Goal: Find specific page/section: Find specific page/section

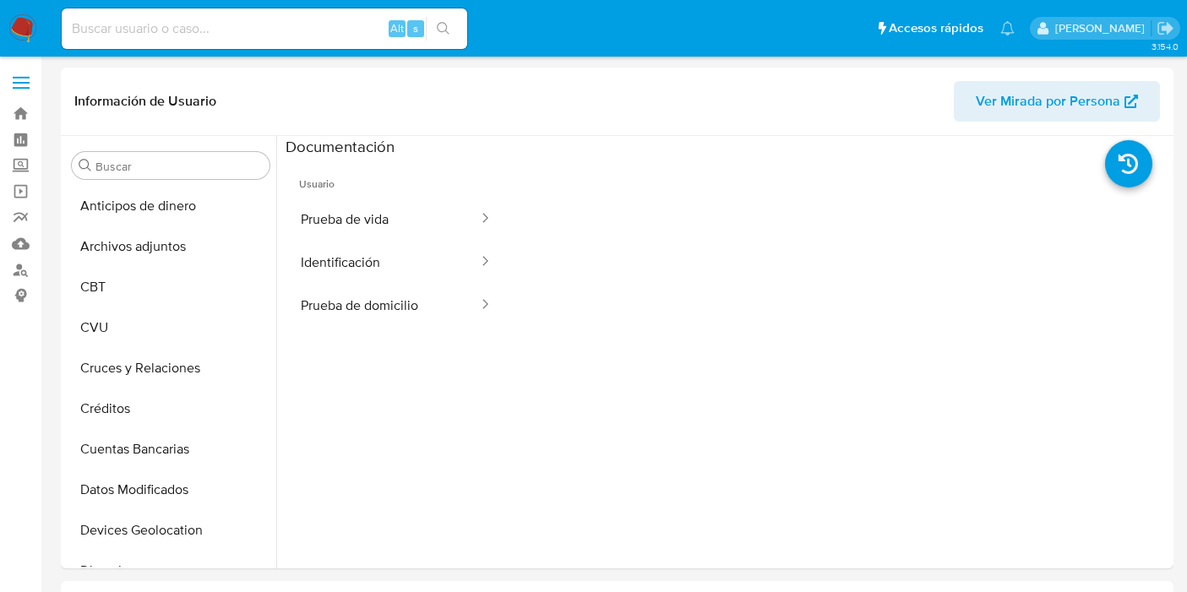
select select "10"
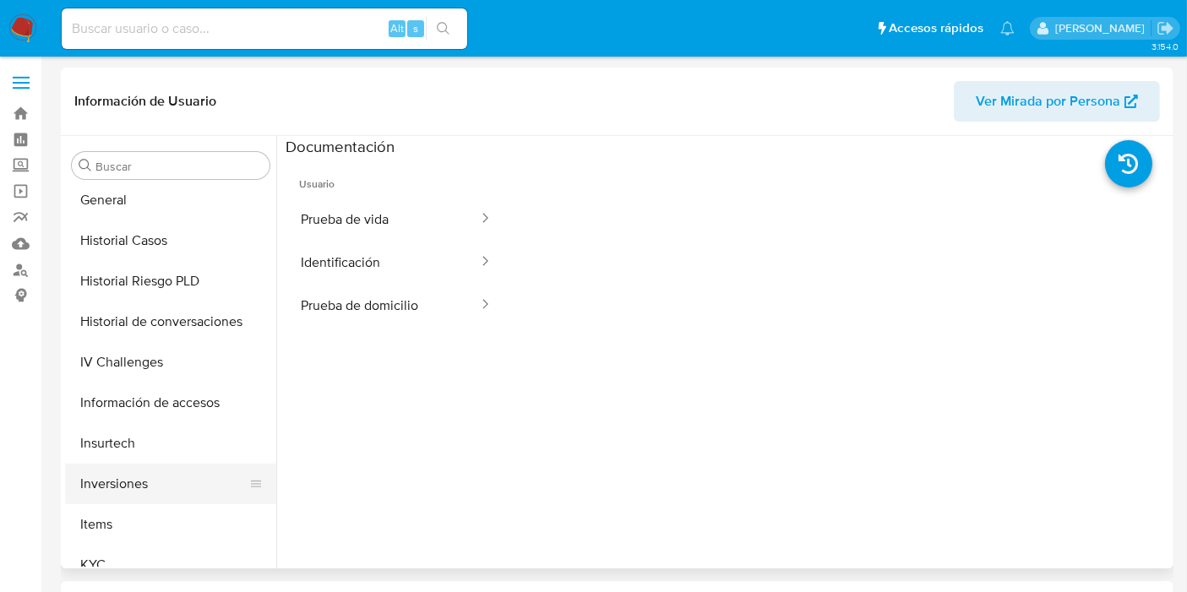
scroll to position [563, 0]
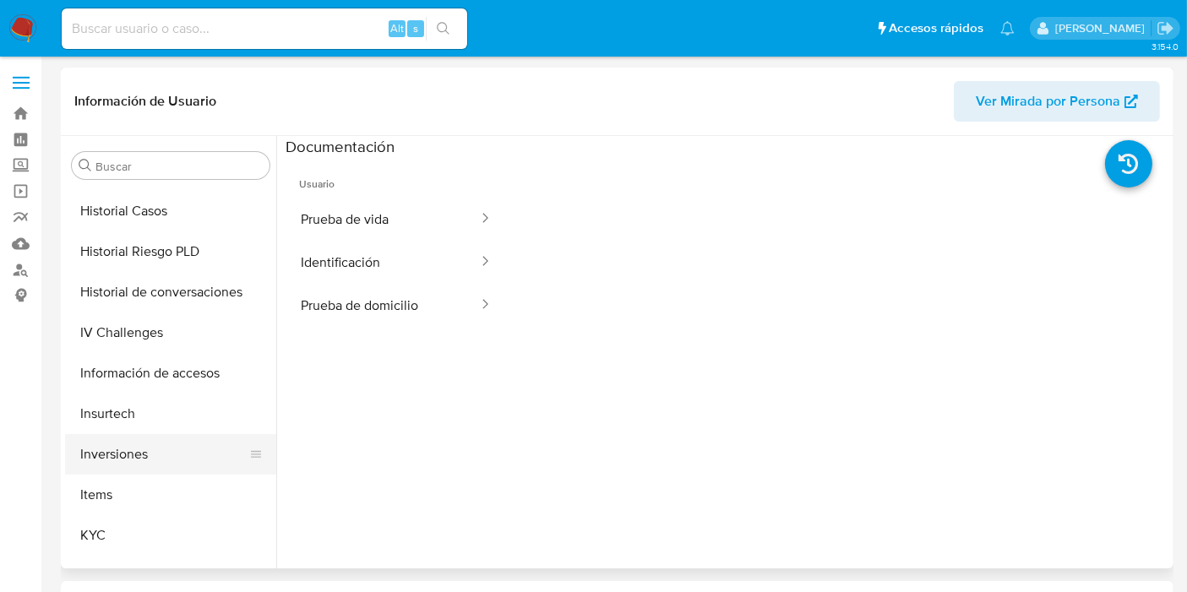
click at [140, 539] on button "KYC" at bounding box center [170, 535] width 211 height 41
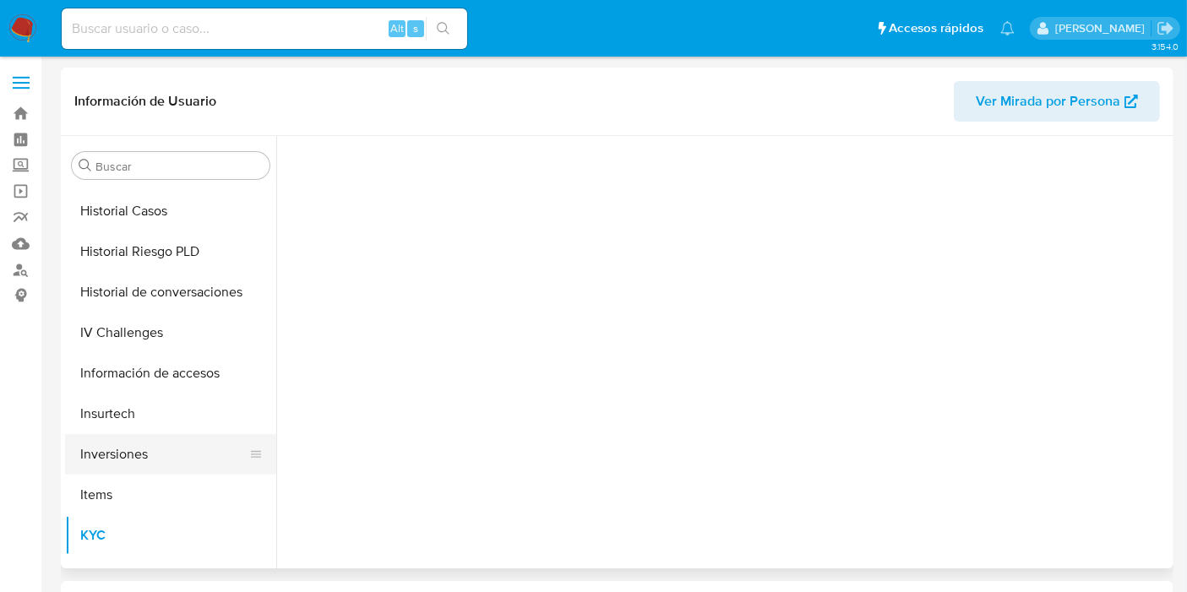
click at [135, 438] on button "Inversiones" at bounding box center [164, 454] width 198 height 41
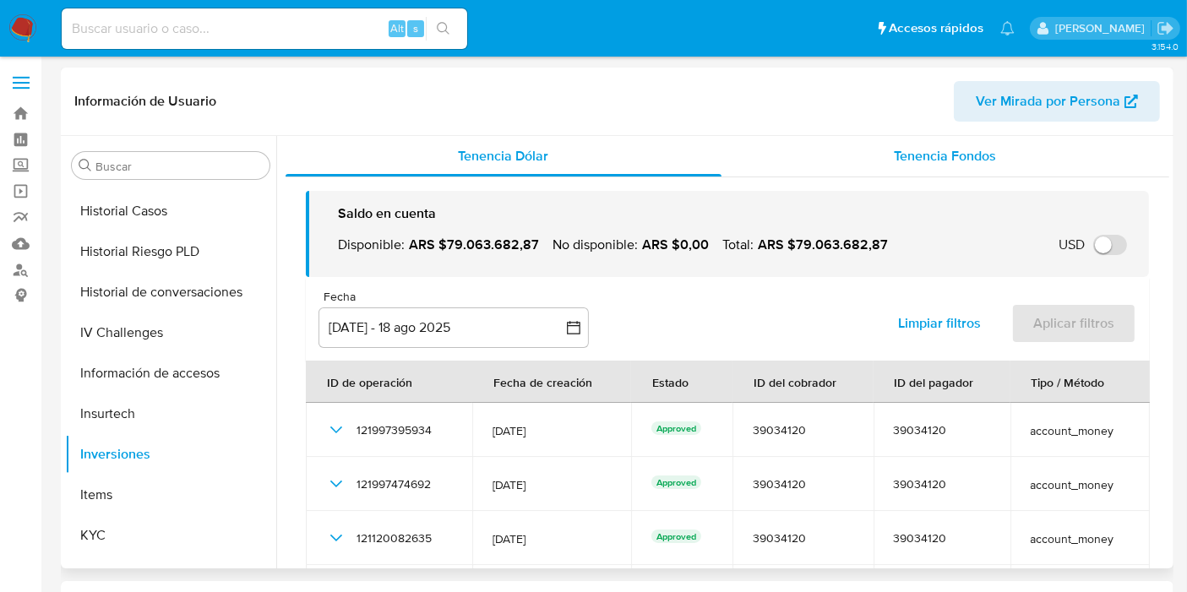
click at [930, 166] on div "Tenencia Fondos" at bounding box center [946, 156] width 448 height 41
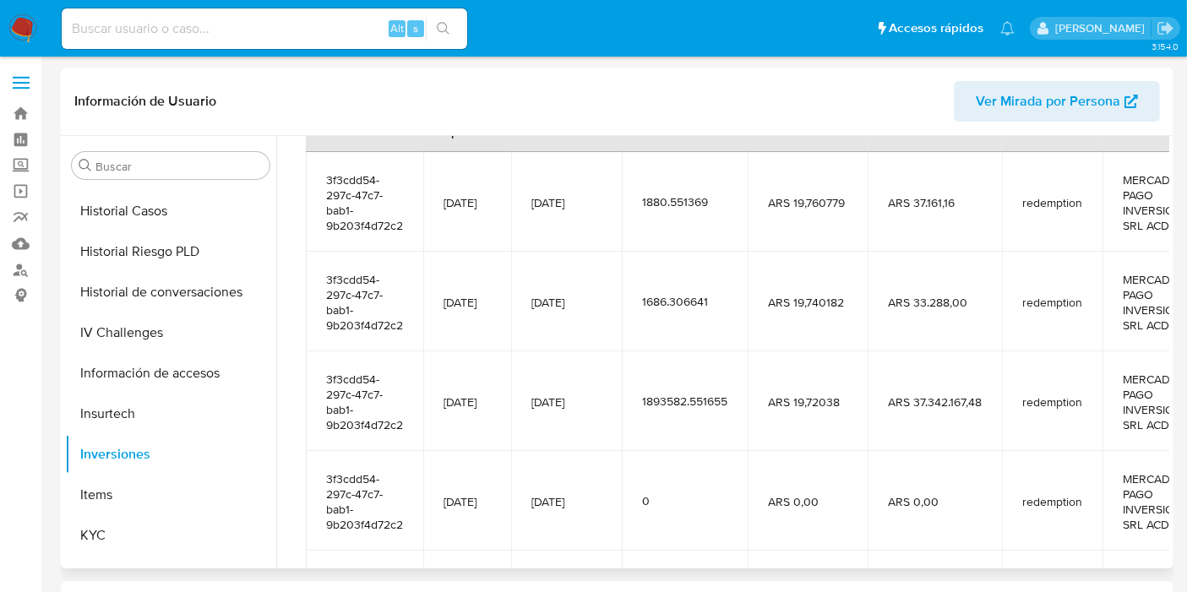
scroll to position [0, 0]
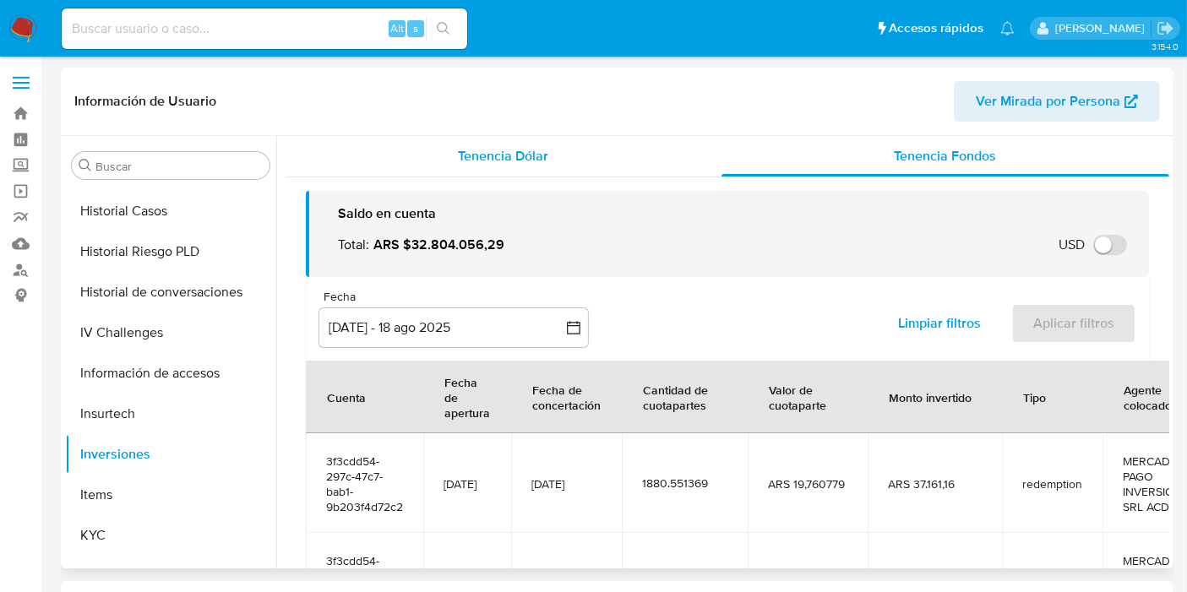
click at [502, 161] on span "Tenencia Dólar" at bounding box center [504, 155] width 90 height 19
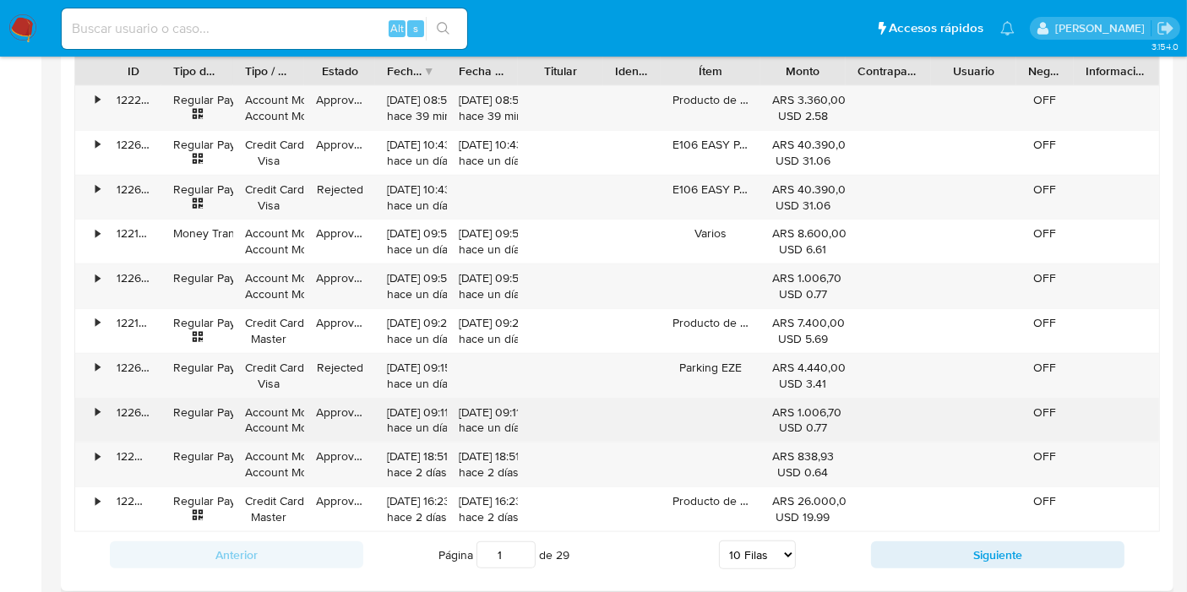
scroll to position [1724, 0]
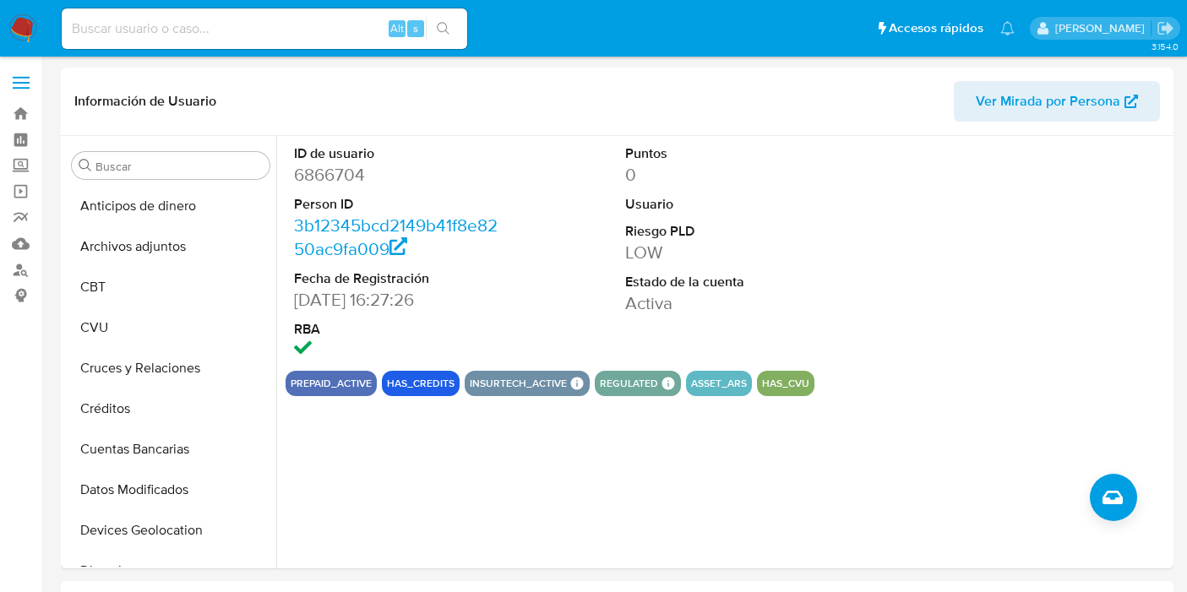
select select "10"
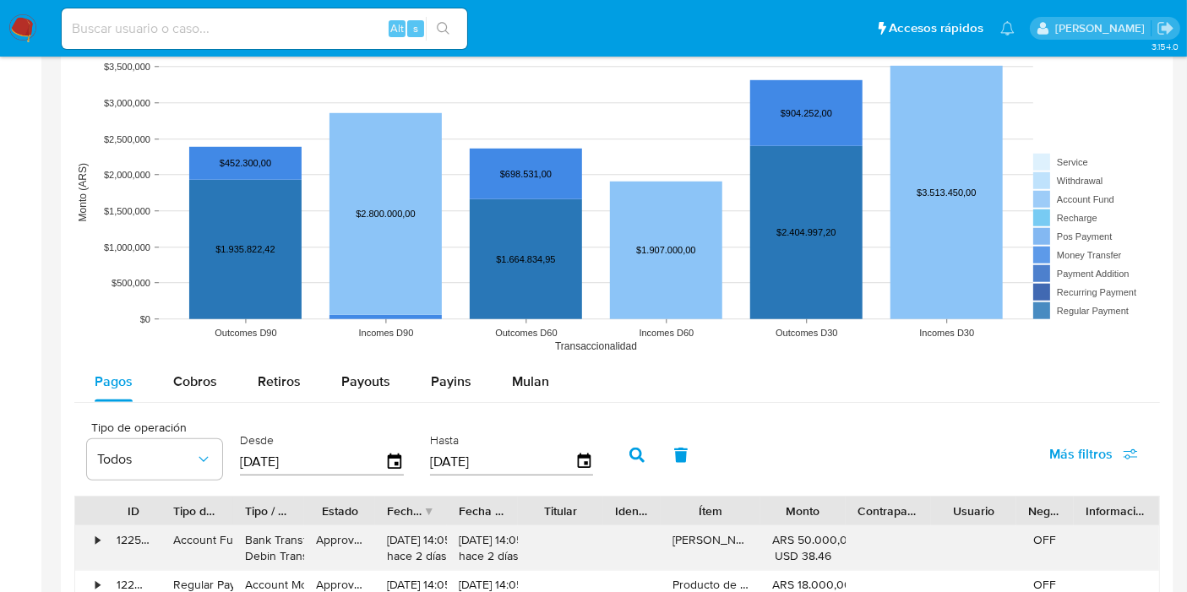
scroll to position [1408, 0]
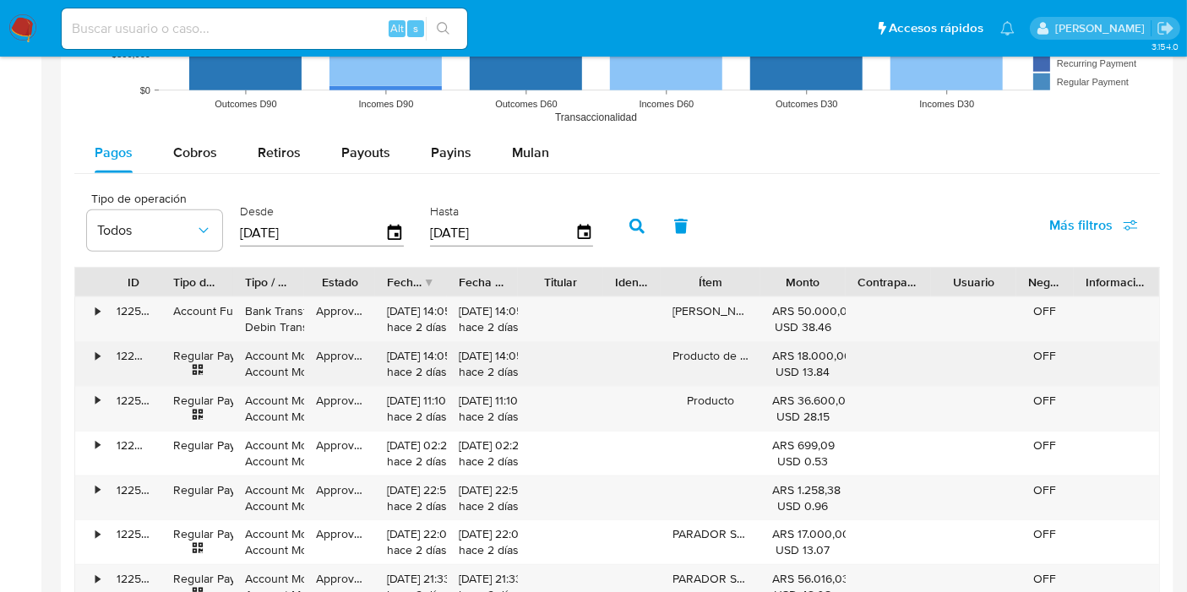
click at [716, 355] on div "Producto de GALBADIA SA" at bounding box center [711, 364] width 100 height 44
click at [739, 346] on div "Producto de GALBADIA SA" at bounding box center [711, 364] width 100 height 44
click at [728, 351] on div "Producto de GALBADIA SA" at bounding box center [711, 364] width 100 height 44
click at [719, 362] on div "Producto de GALBADIA SA" at bounding box center [711, 364] width 100 height 44
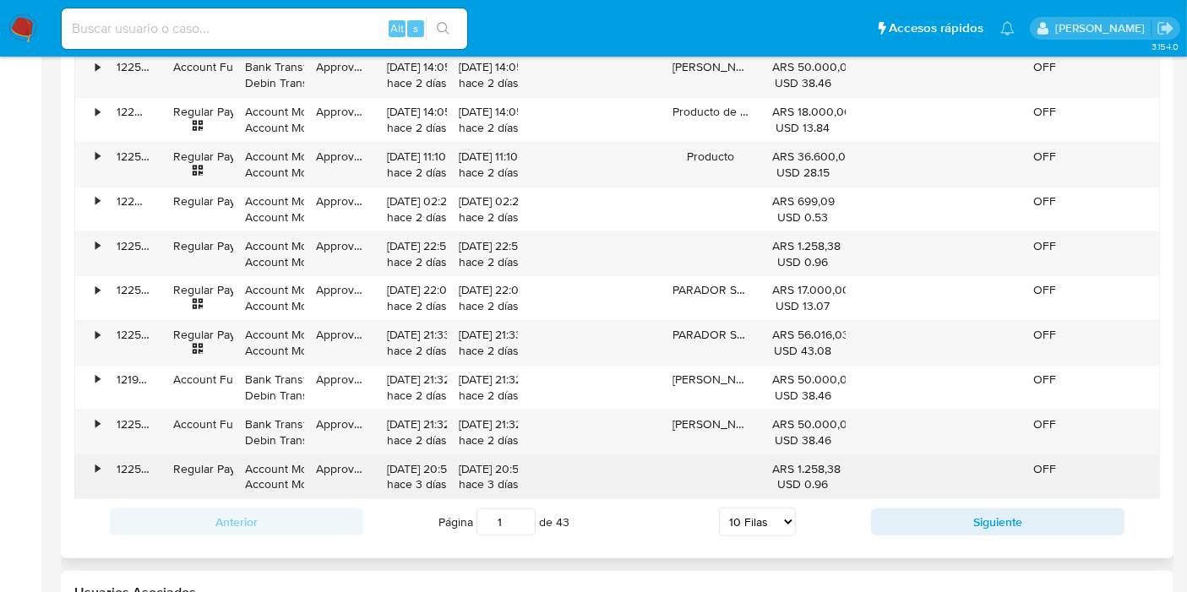
scroll to position [1690, 0]
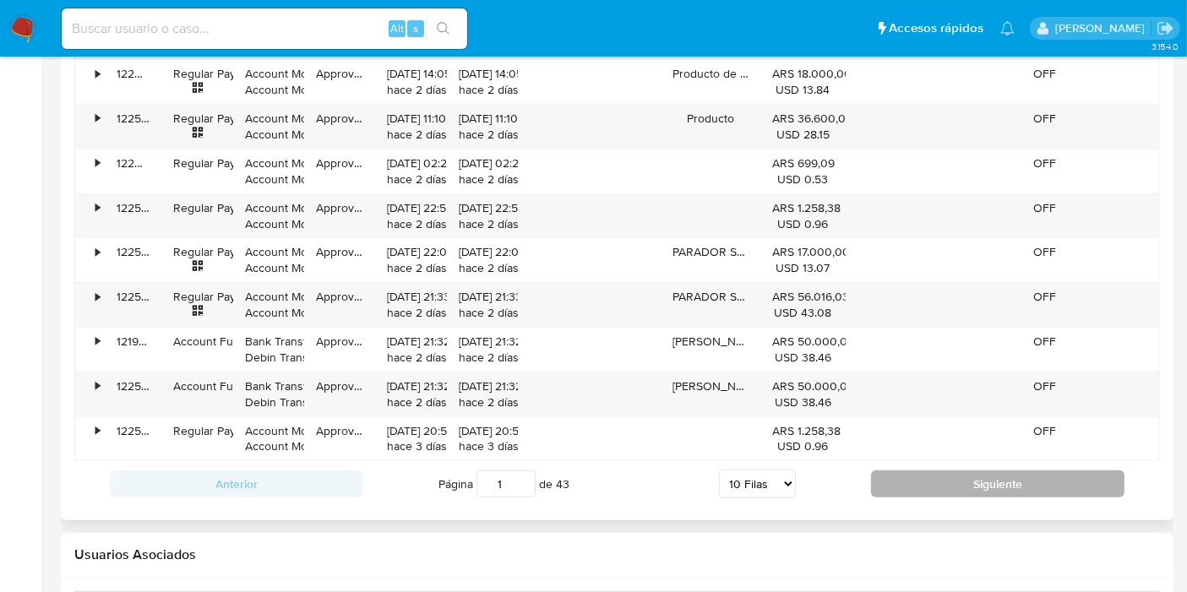
click at [978, 486] on button "Siguiente" at bounding box center [997, 484] width 253 height 27
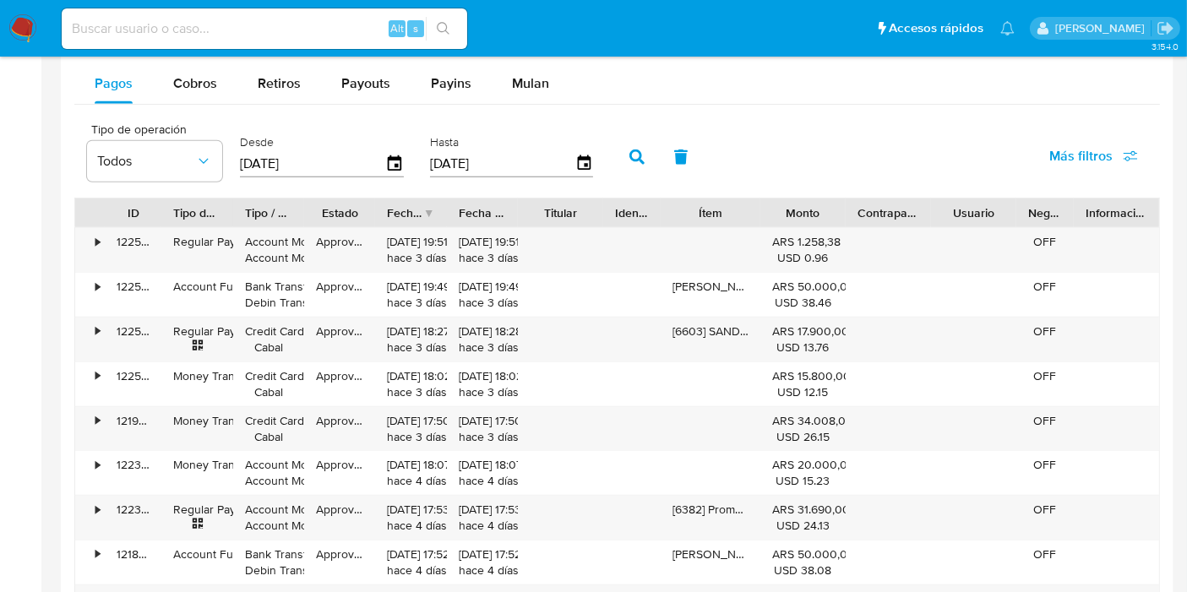
scroll to position [1595, 0]
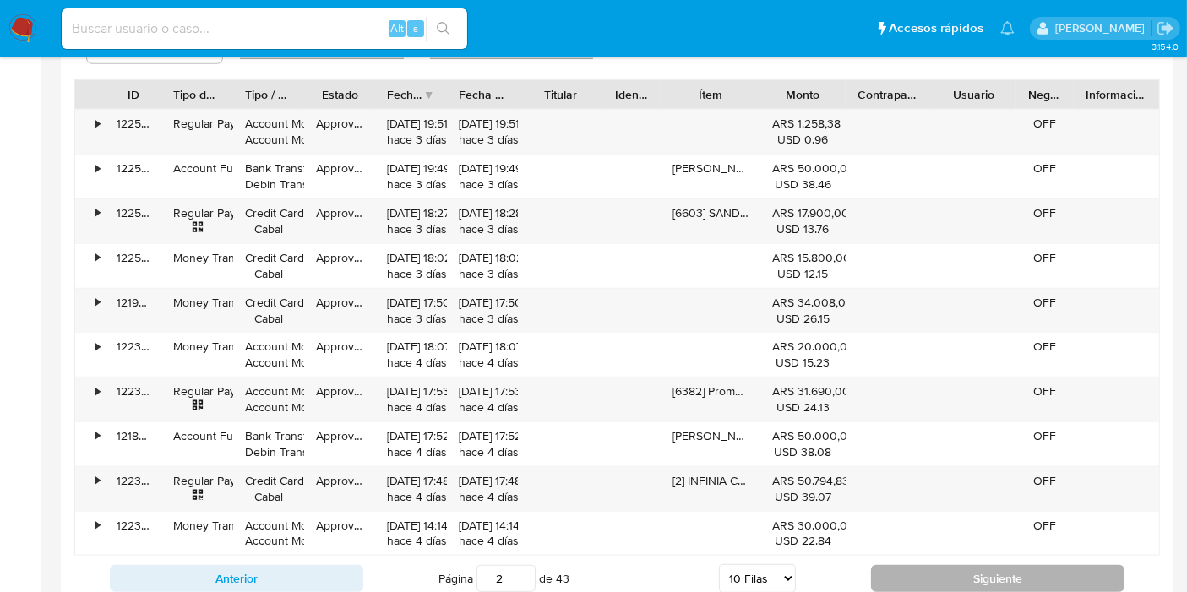
click at [1083, 583] on button "Siguiente" at bounding box center [997, 578] width 253 height 27
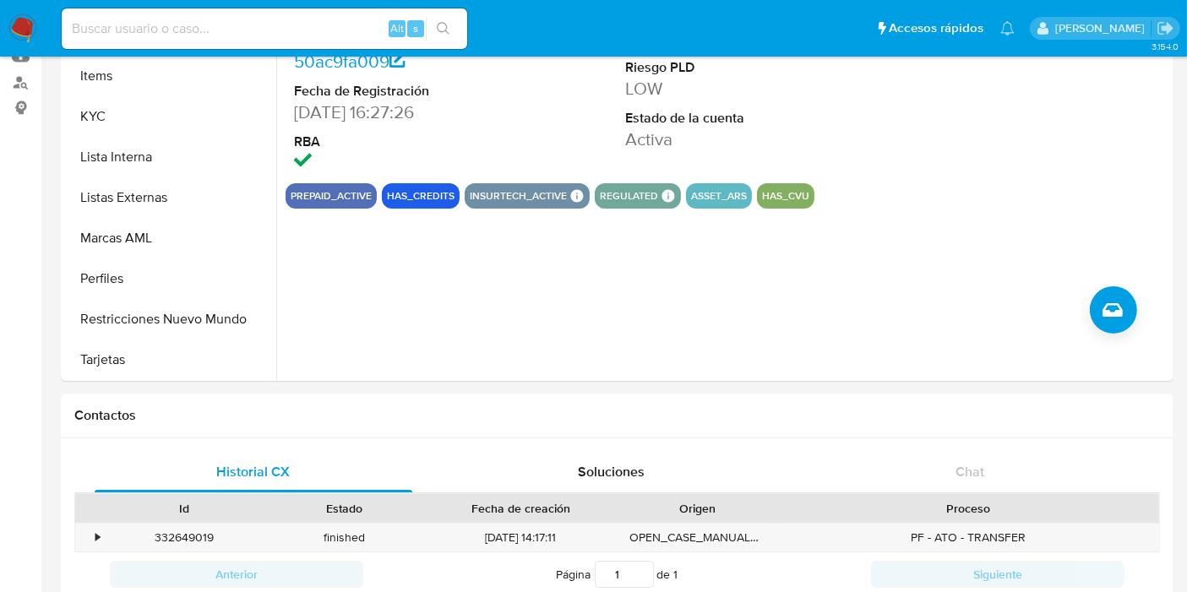
scroll to position [0, 0]
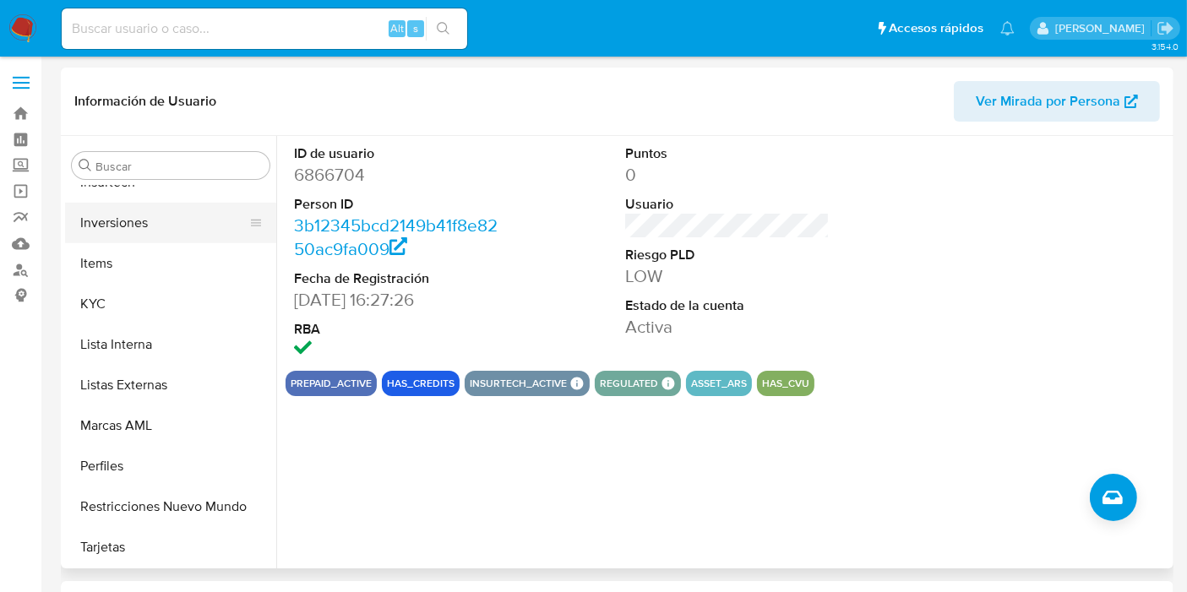
click at [120, 226] on button "Inversiones" at bounding box center [164, 223] width 198 height 41
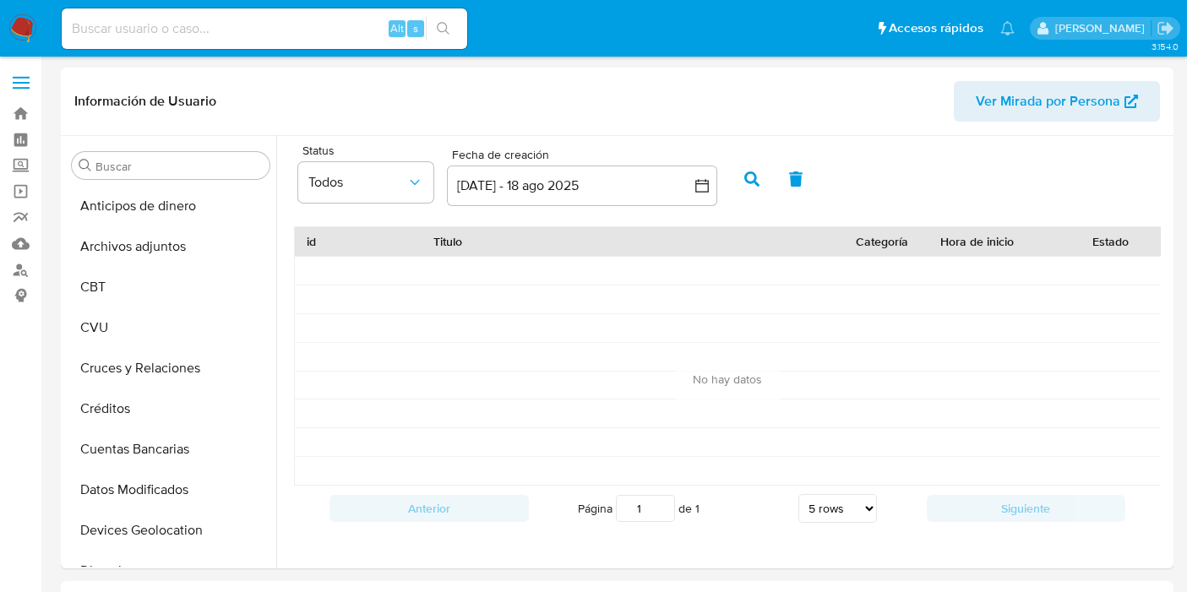
select select "10"
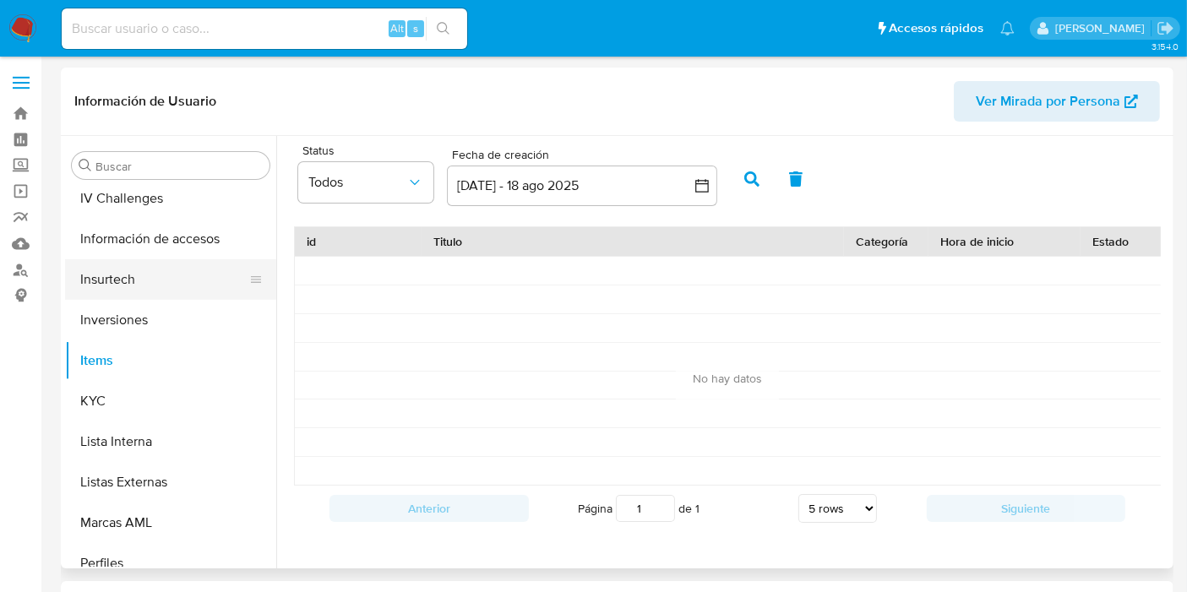
scroll to position [700, 0]
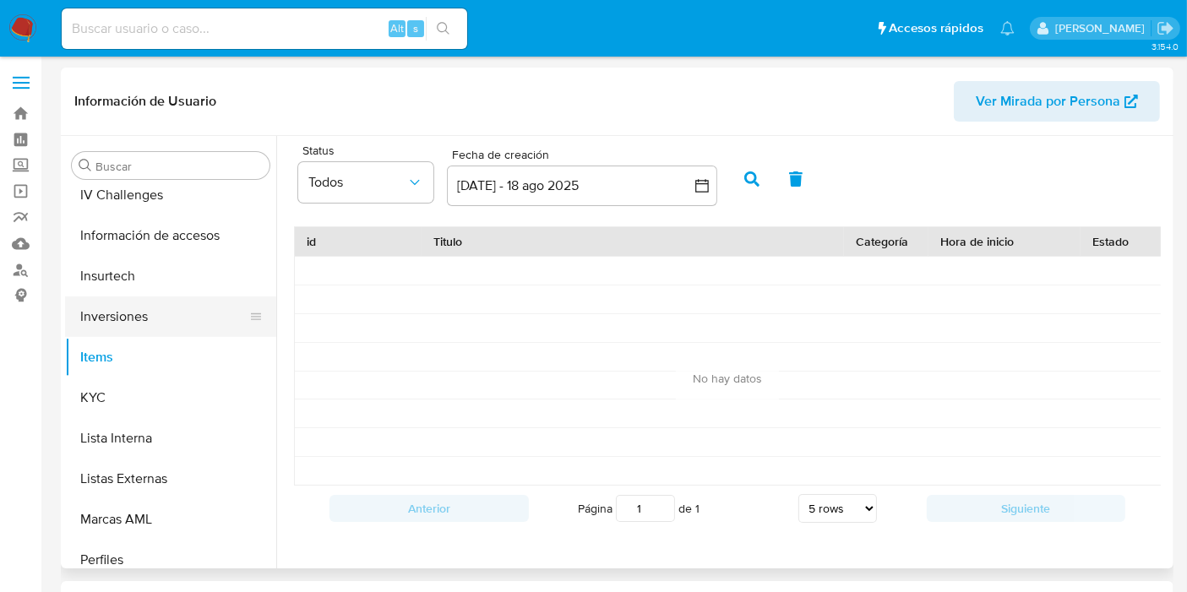
click at [148, 322] on button "Inversiones" at bounding box center [164, 317] width 198 height 41
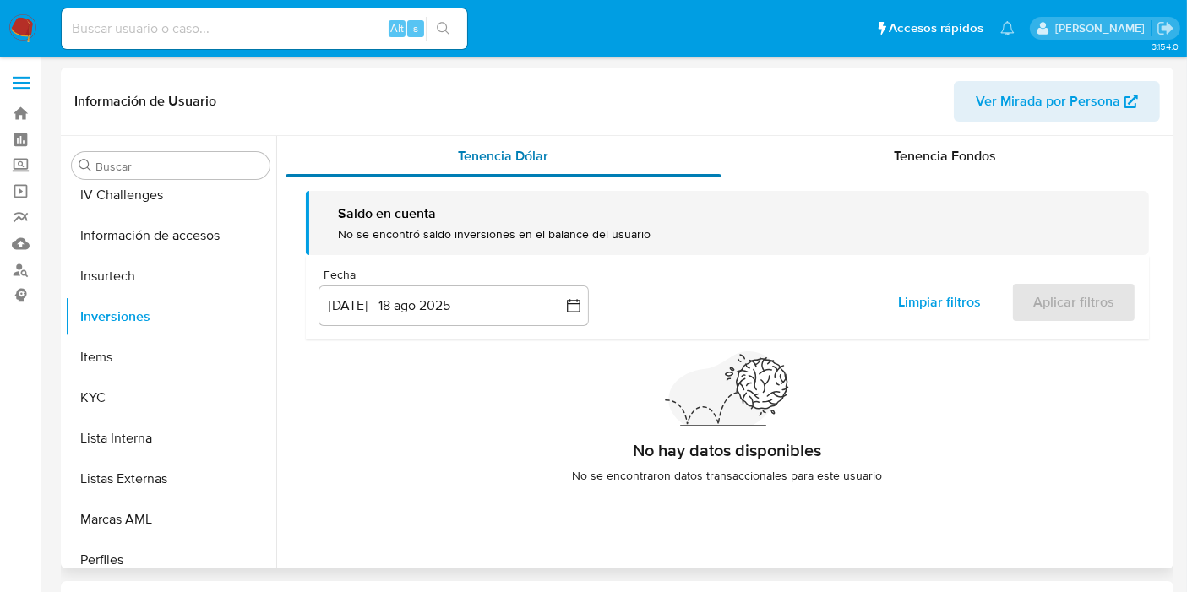
click at [509, 149] on span "Tenencia Dólar" at bounding box center [504, 155] width 90 height 19
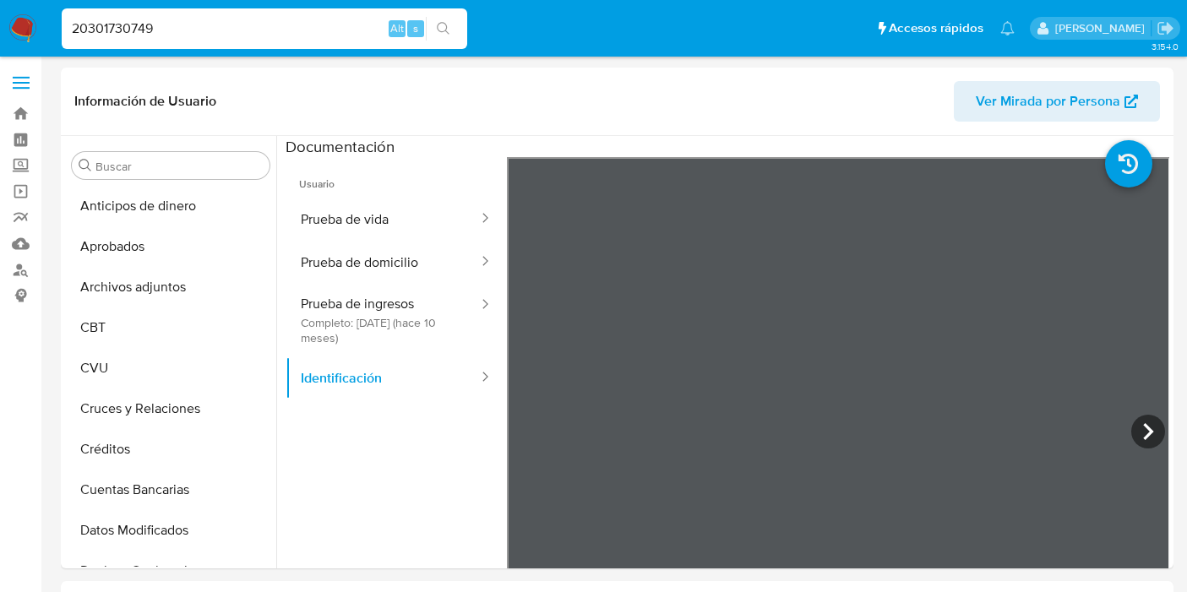
select select "10"
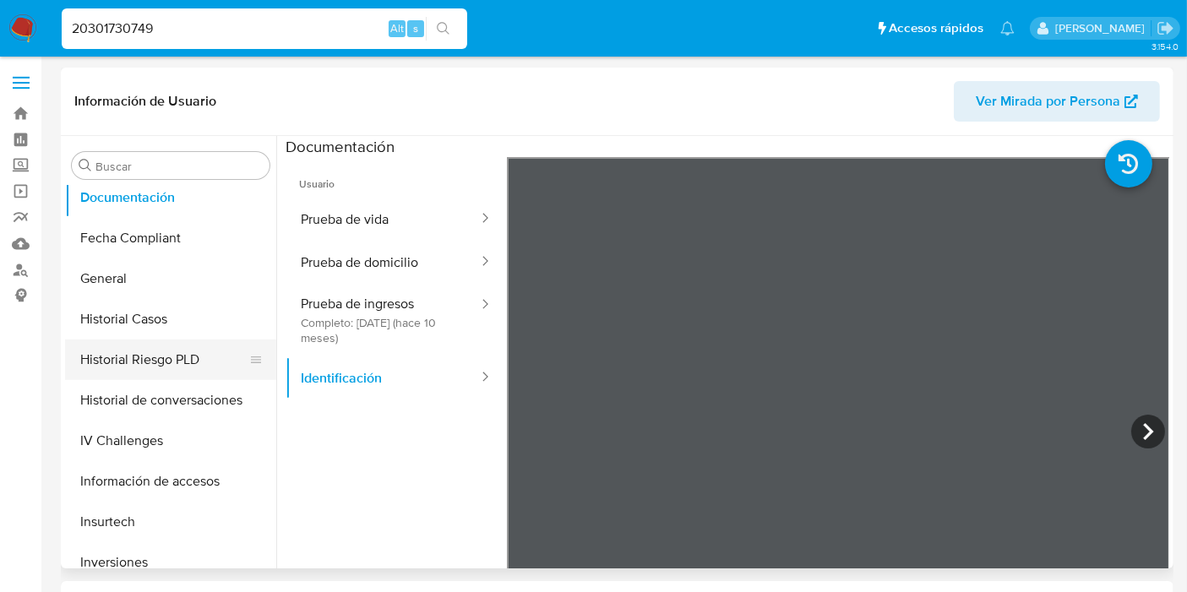
scroll to position [460, 0]
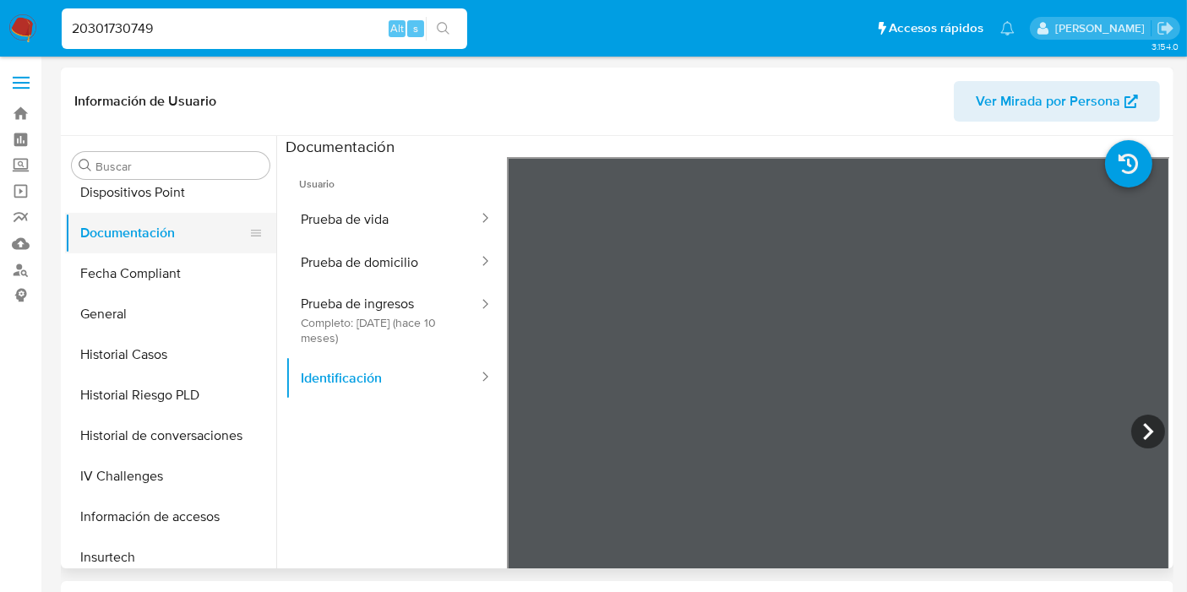
click at [104, 248] on button "Documentación" at bounding box center [164, 233] width 198 height 41
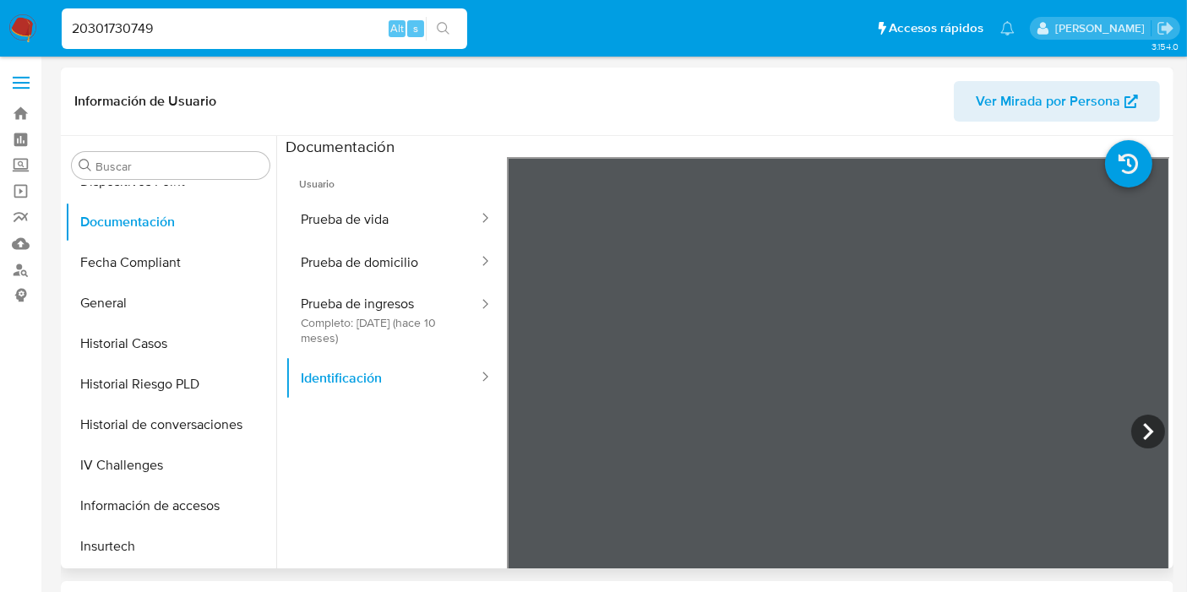
scroll to position [563, 0]
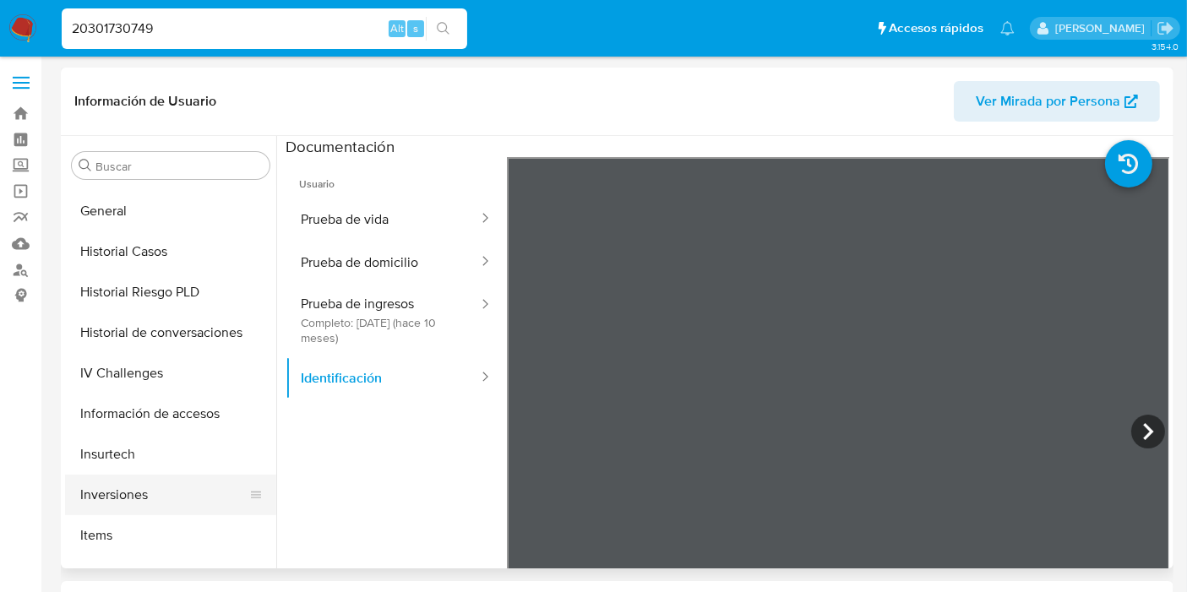
click at [144, 505] on button "Inversiones" at bounding box center [164, 495] width 198 height 41
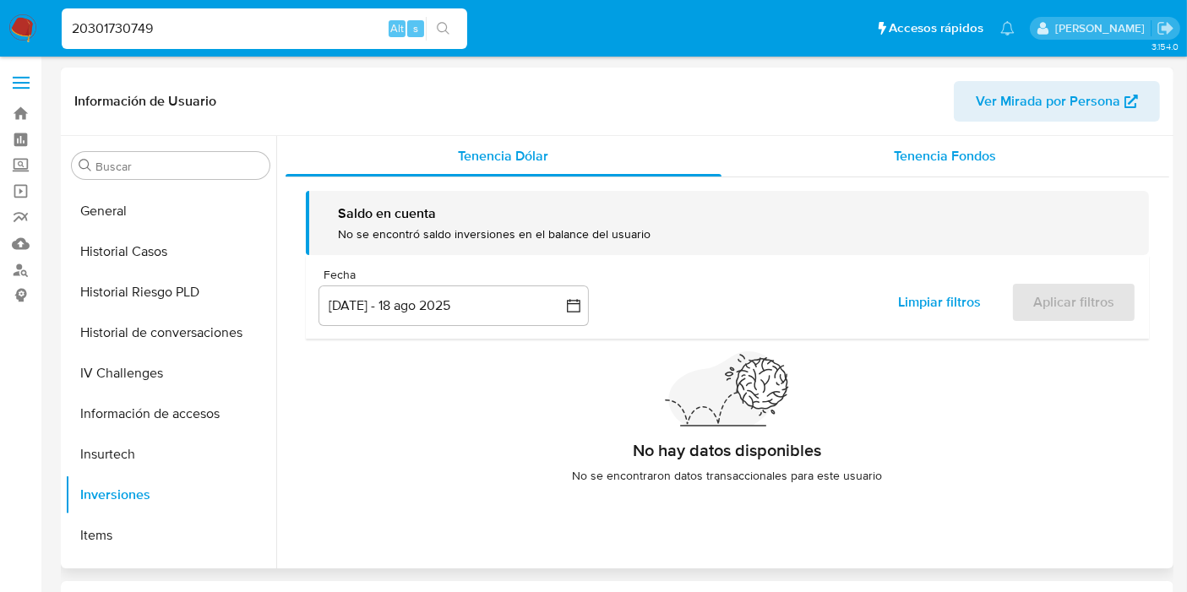
click at [940, 158] on span "Tenencia Fondos" at bounding box center [946, 155] width 102 height 19
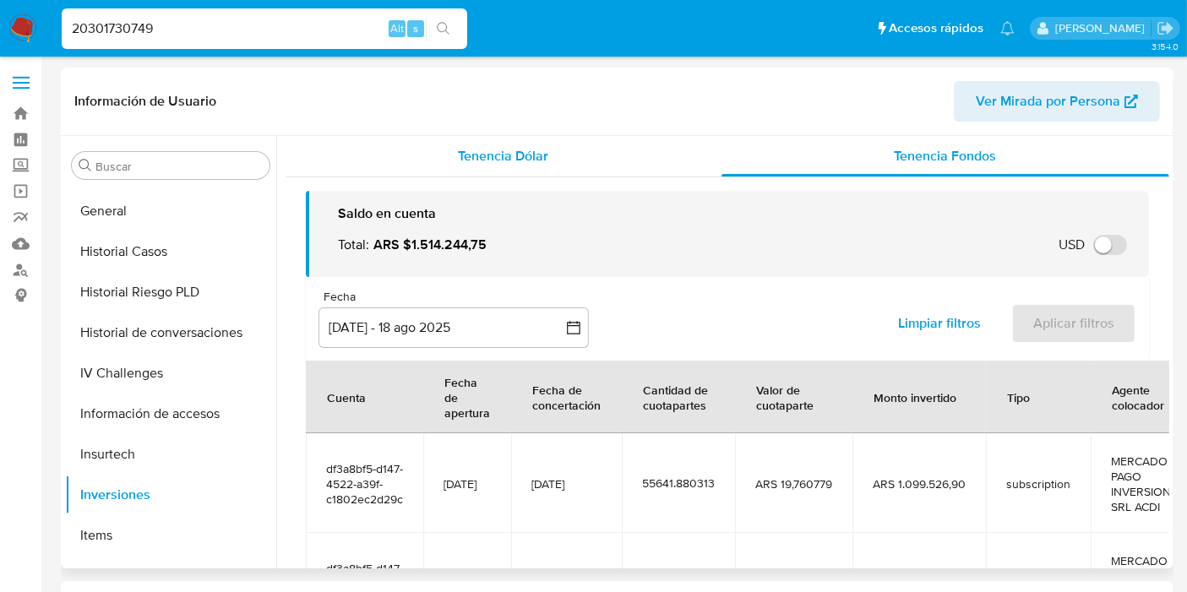
click at [522, 167] on div "Tenencia Dólar" at bounding box center [504, 156] width 436 height 41
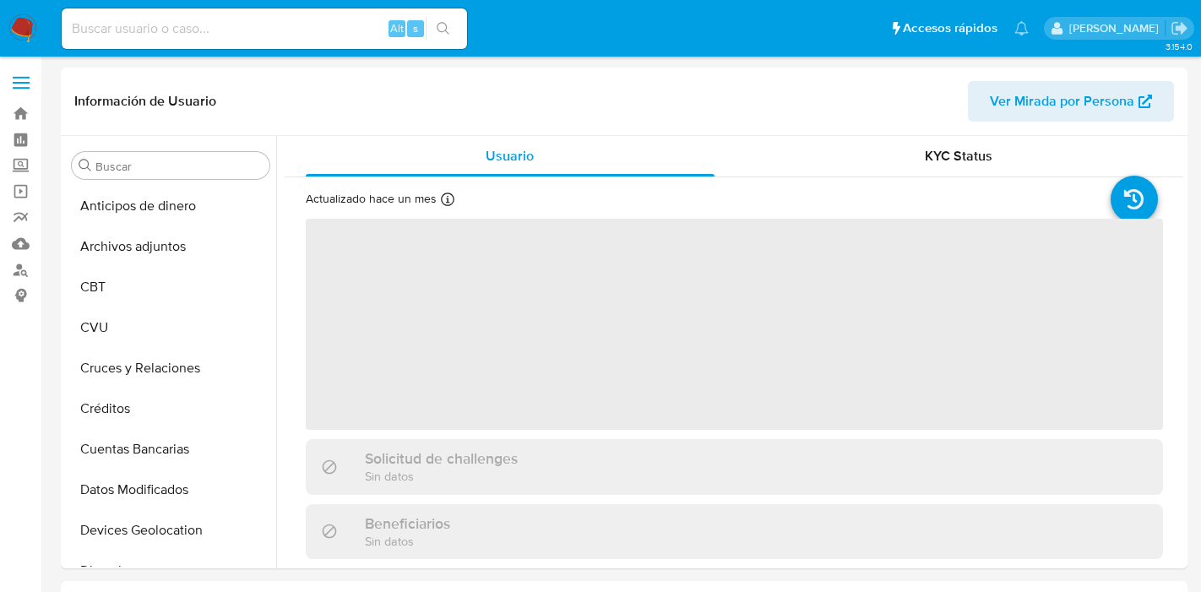
select select "10"
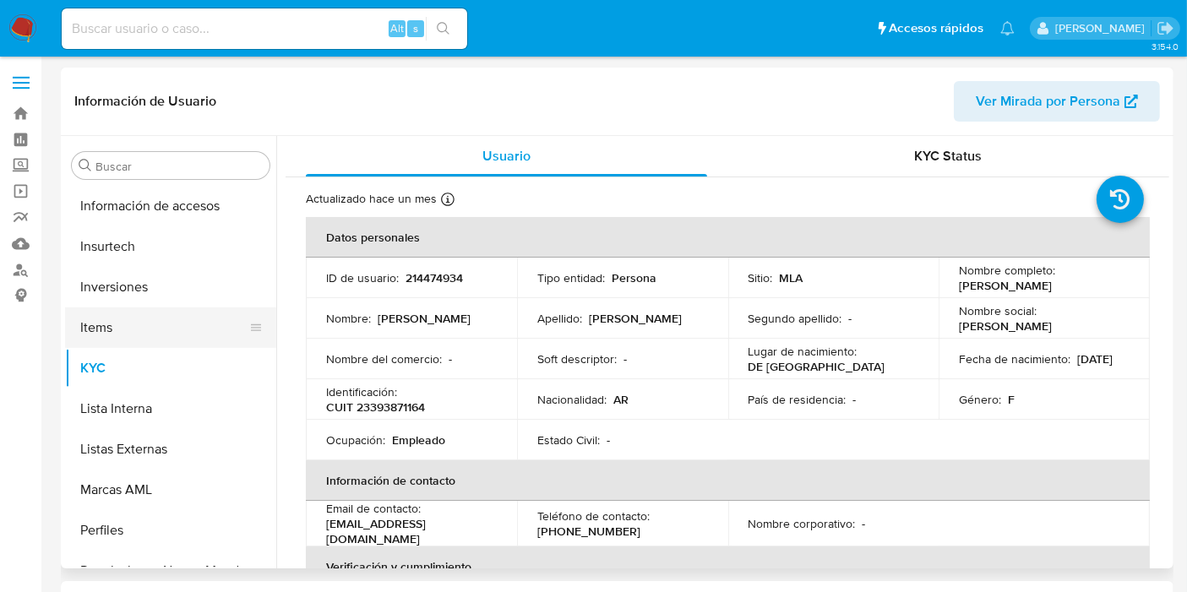
scroll to position [700, 0]
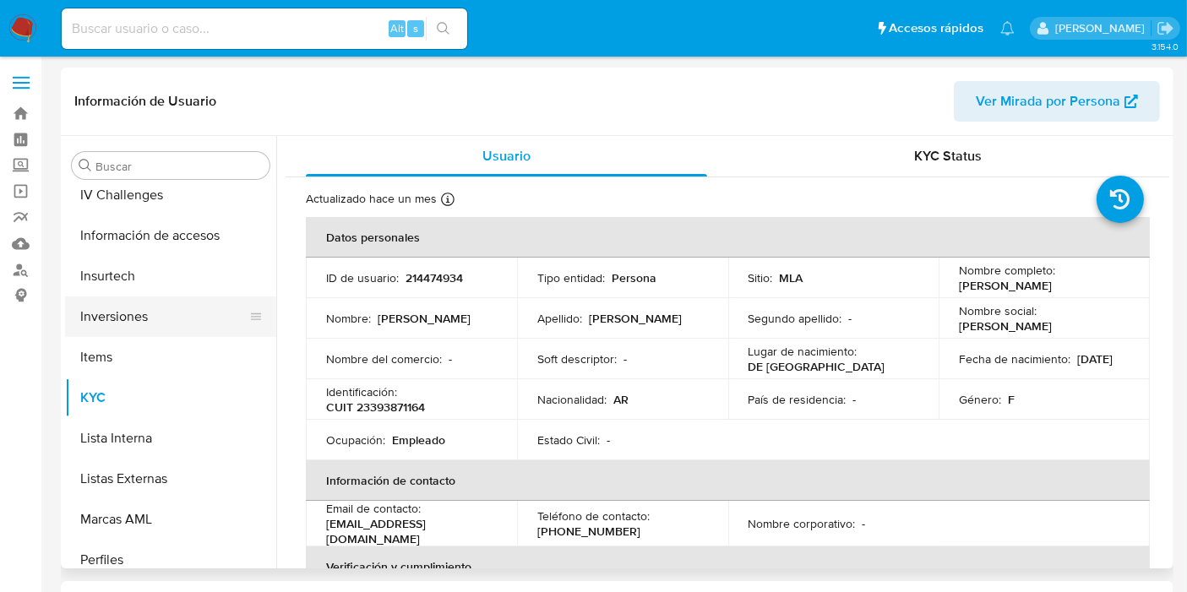
click at [144, 319] on button "Inversiones" at bounding box center [164, 317] width 198 height 41
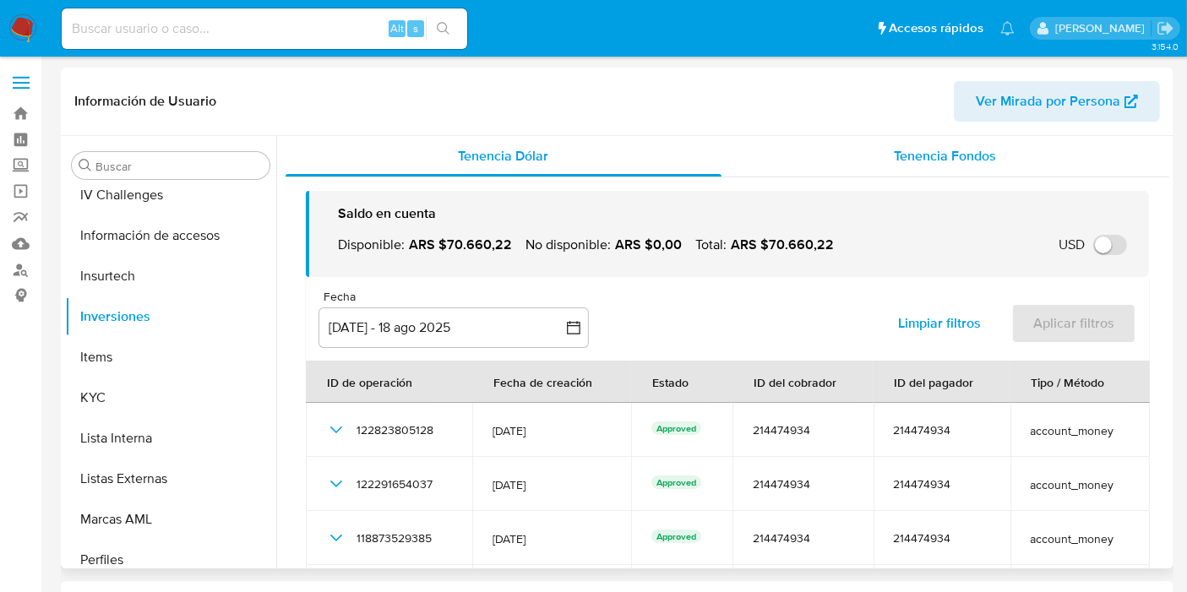
click at [912, 149] on span "Tenencia Fondos" at bounding box center [946, 155] width 102 height 19
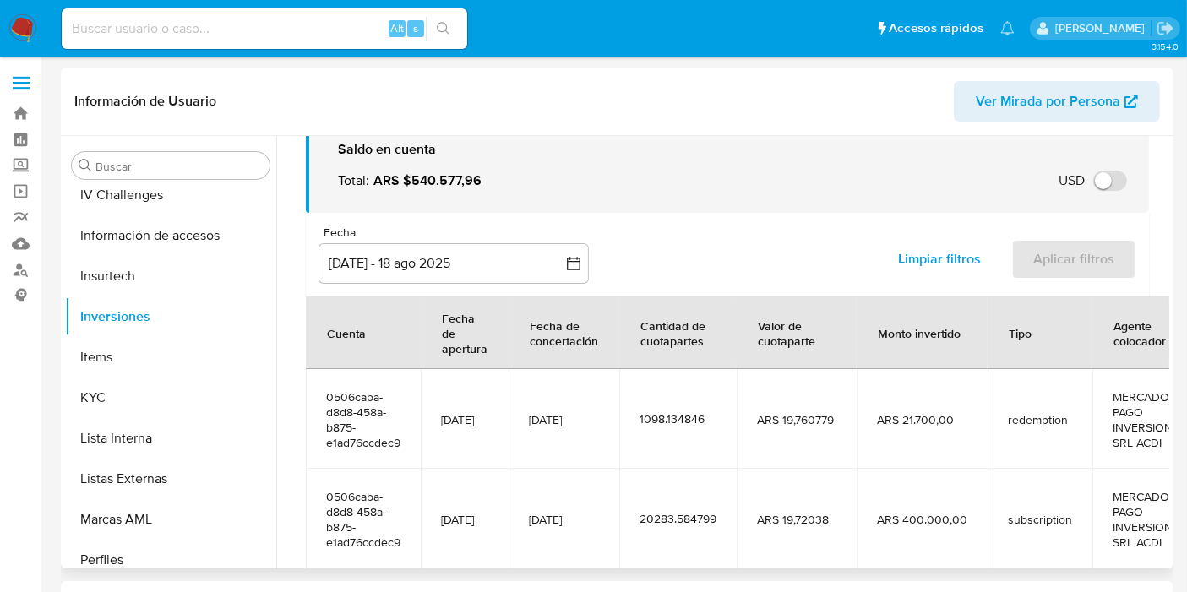
scroll to position [94, 0]
